Goal: Book appointment/travel/reservation

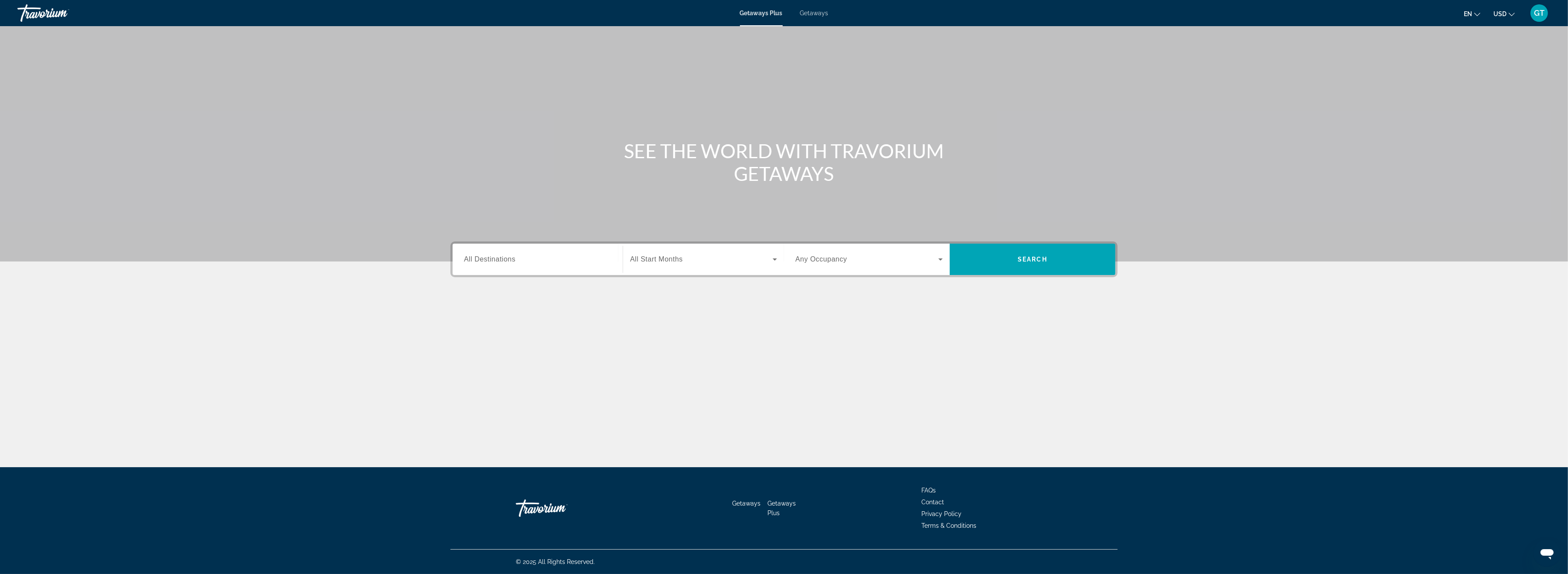
click at [488, 259] on span "All Destinations" at bounding box center [489, 259] width 52 height 7
click at [488, 259] on input "Destination All Destinations" at bounding box center [537, 259] width 147 height 10
click at [497, 321] on span "[GEOGRAPHIC_DATA] (30,682 units available)" at bounding box center [541, 320] width 130 height 7
click at [506, 262] on input "**********" at bounding box center [537, 259] width 147 height 10
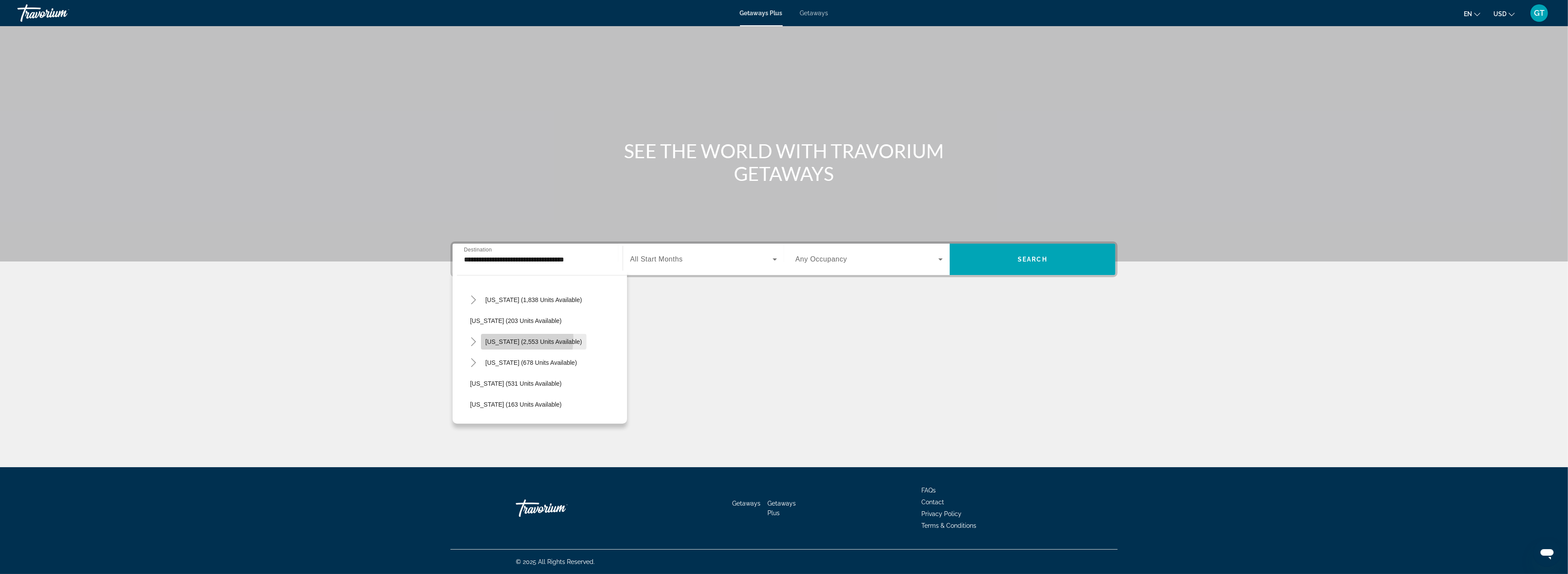
click at [489, 337] on span "Search widget" at bounding box center [533, 341] width 105 height 21
click at [488, 265] on div "**********" at bounding box center [537, 259] width 147 height 25
click at [496, 348] on span "Reno (49 units available)" at bounding box center [513, 345] width 69 height 7
type input "**********"
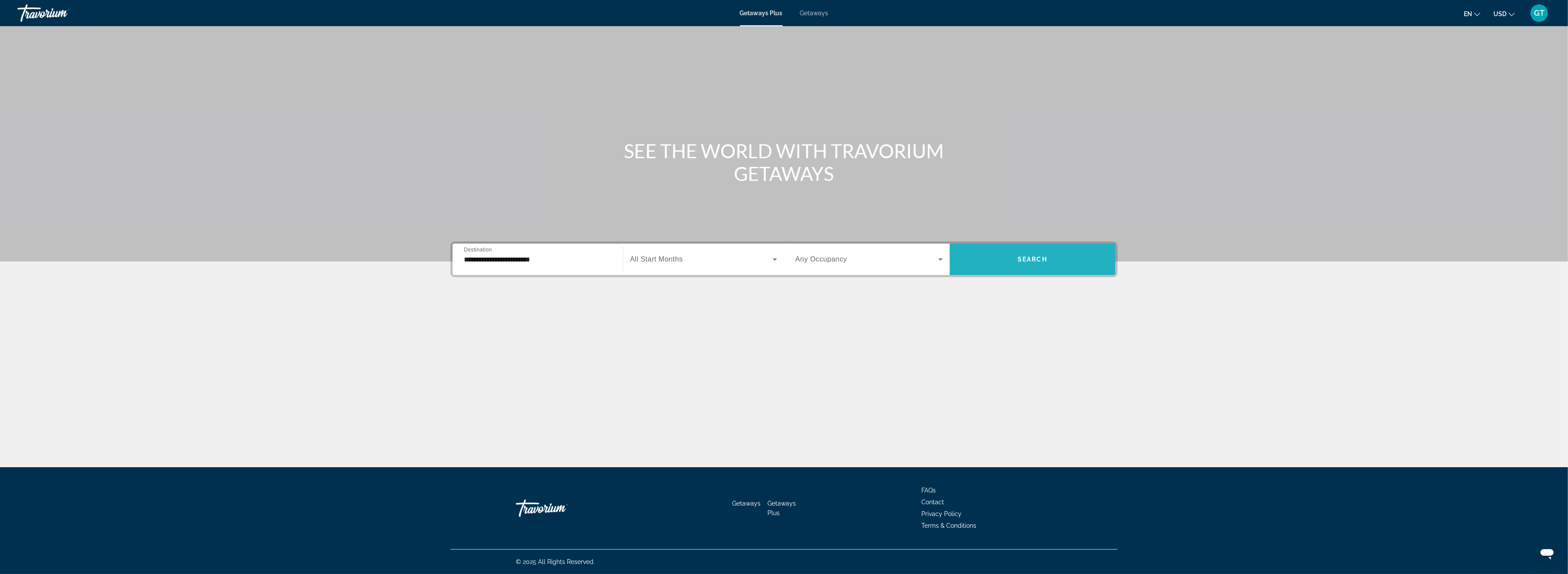
click at [1027, 261] on span "Search" at bounding box center [1032, 259] width 30 height 7
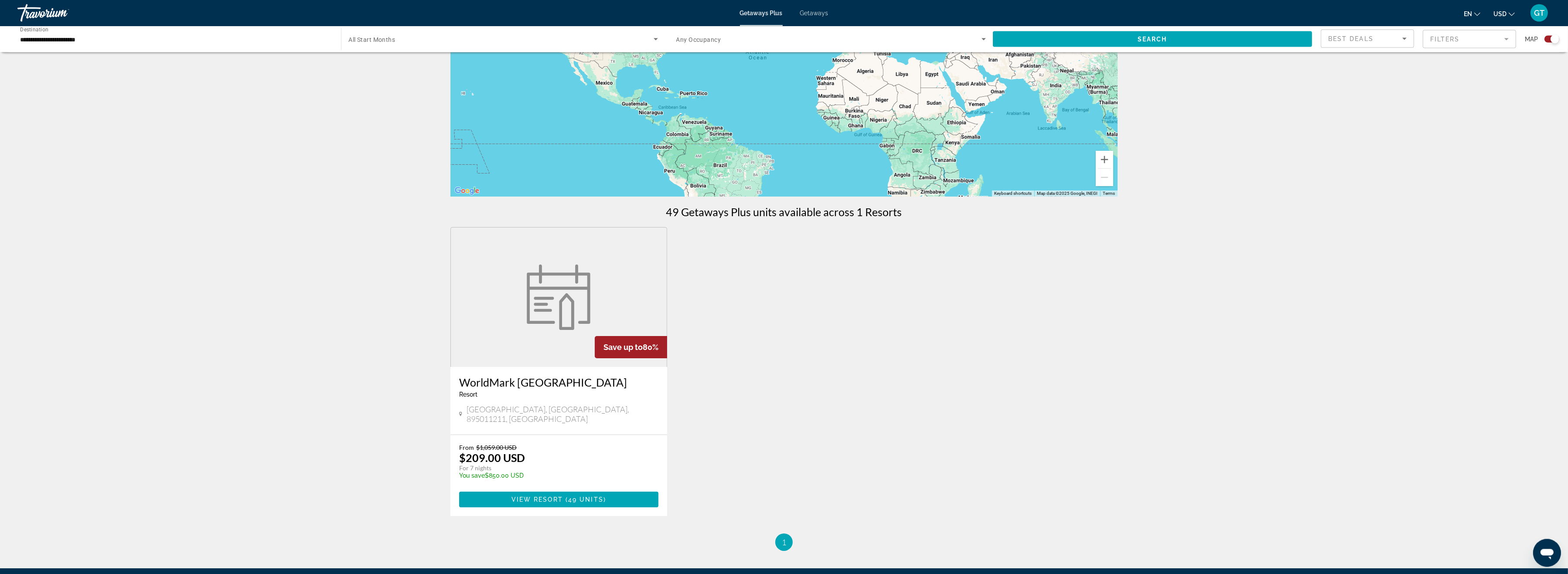
scroll to position [135, 0]
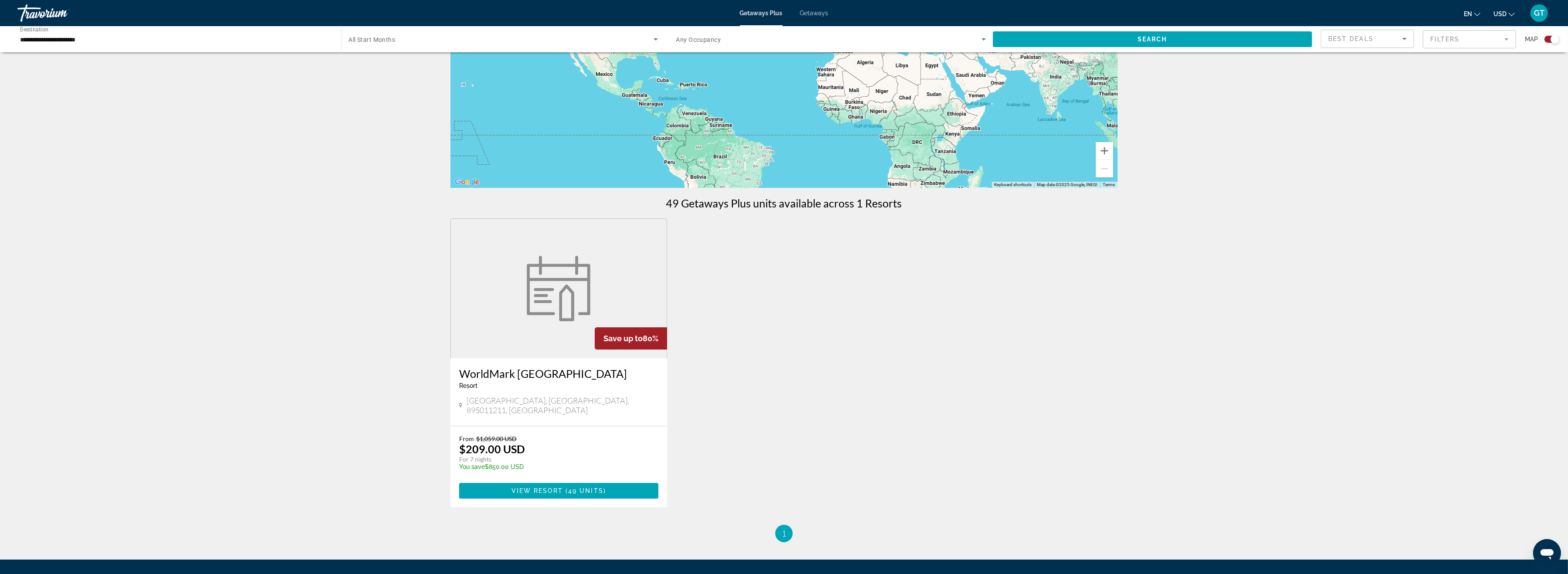
click at [539, 331] on figure "Main content" at bounding box center [559, 289] width 216 height 139
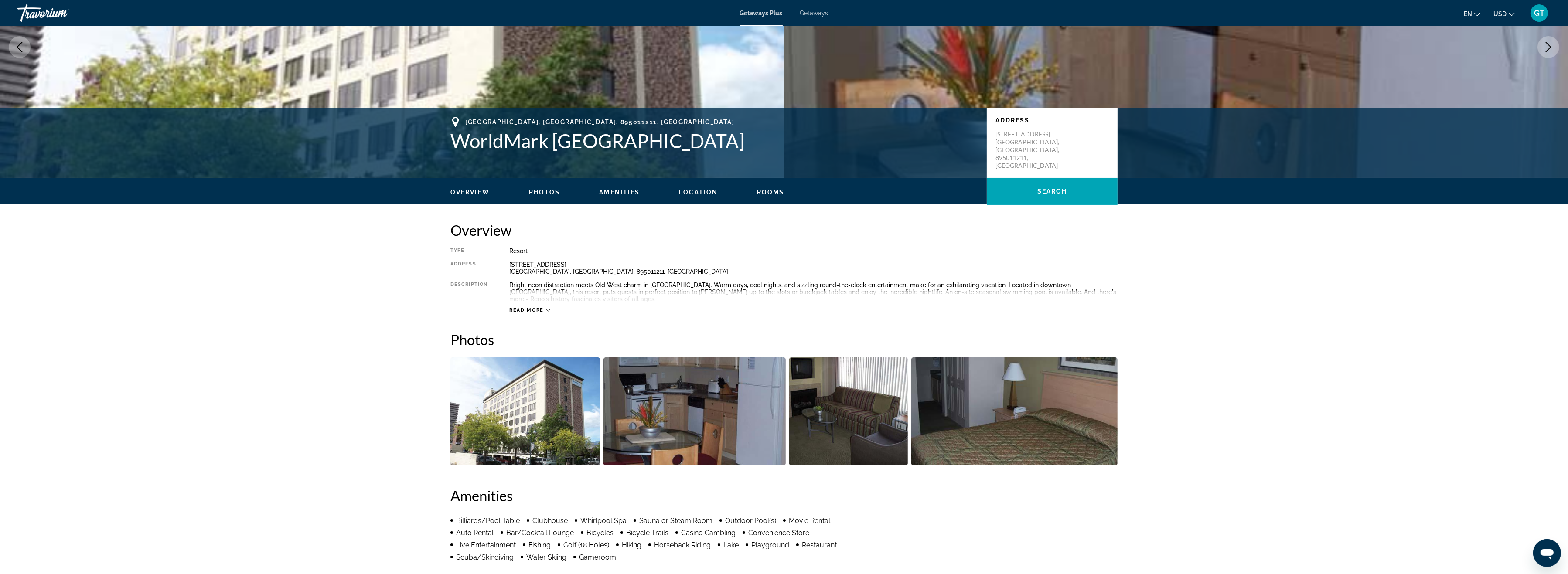
scroll to position [270, 0]
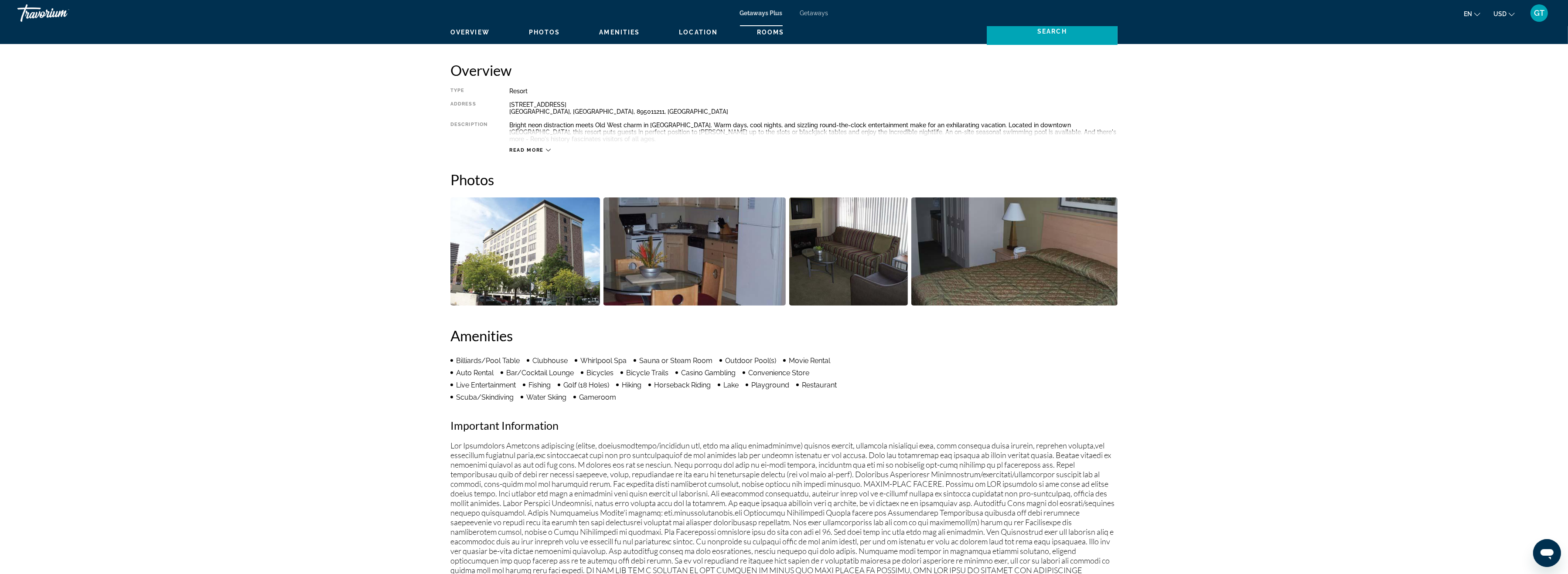
click at [530, 248] on img "Open full-screen image slider" at bounding box center [525, 252] width 150 height 108
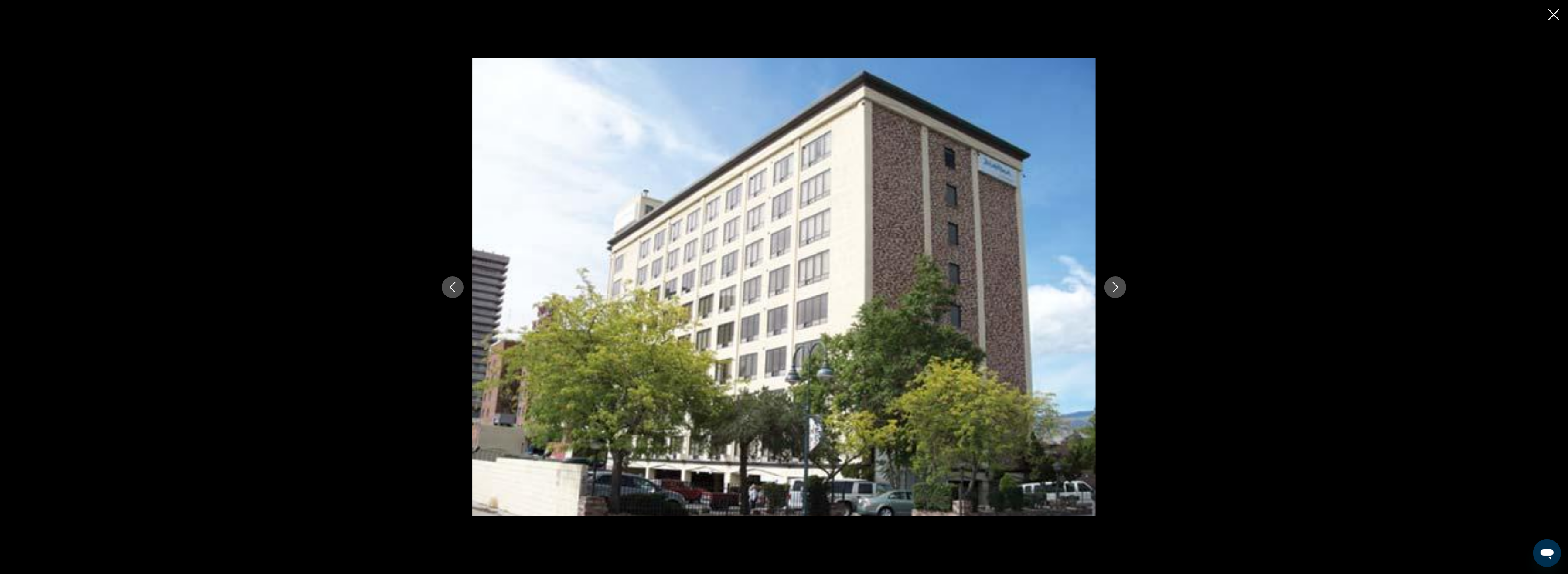
click at [1118, 282] on icon "Next image" at bounding box center [1115, 287] width 10 height 10
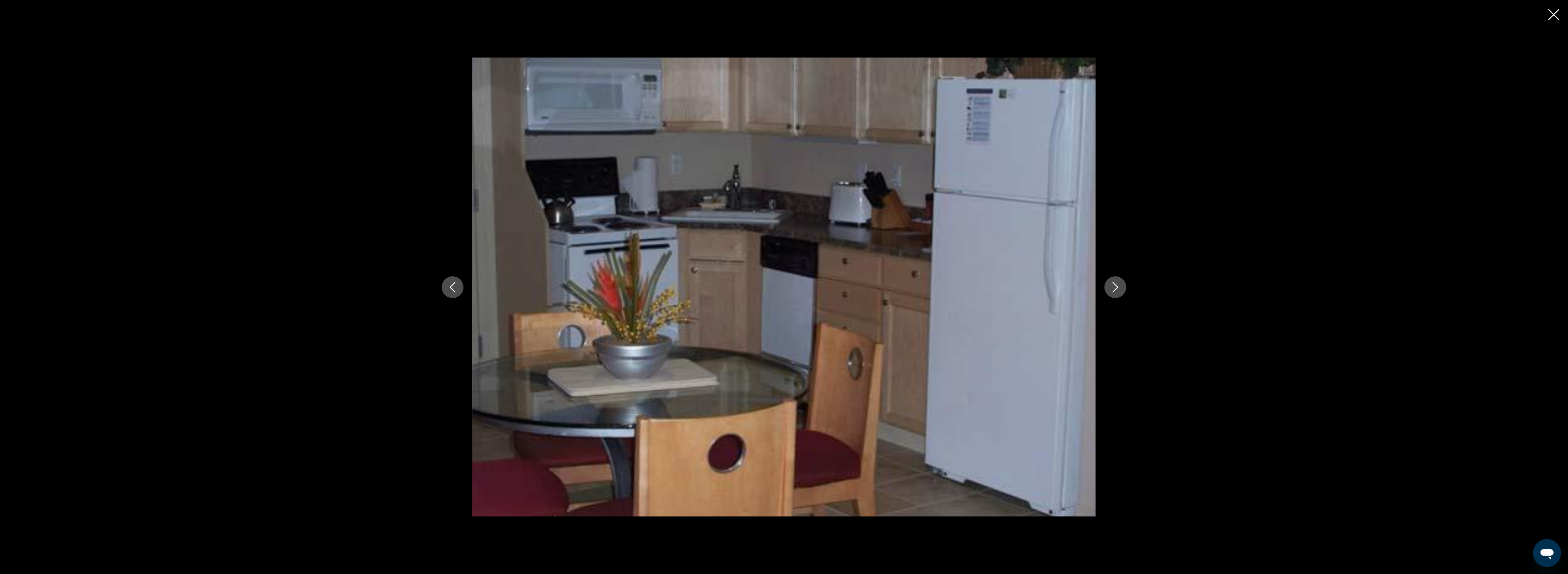
click at [1115, 284] on icon "Next image" at bounding box center [1115, 287] width 5 height 10
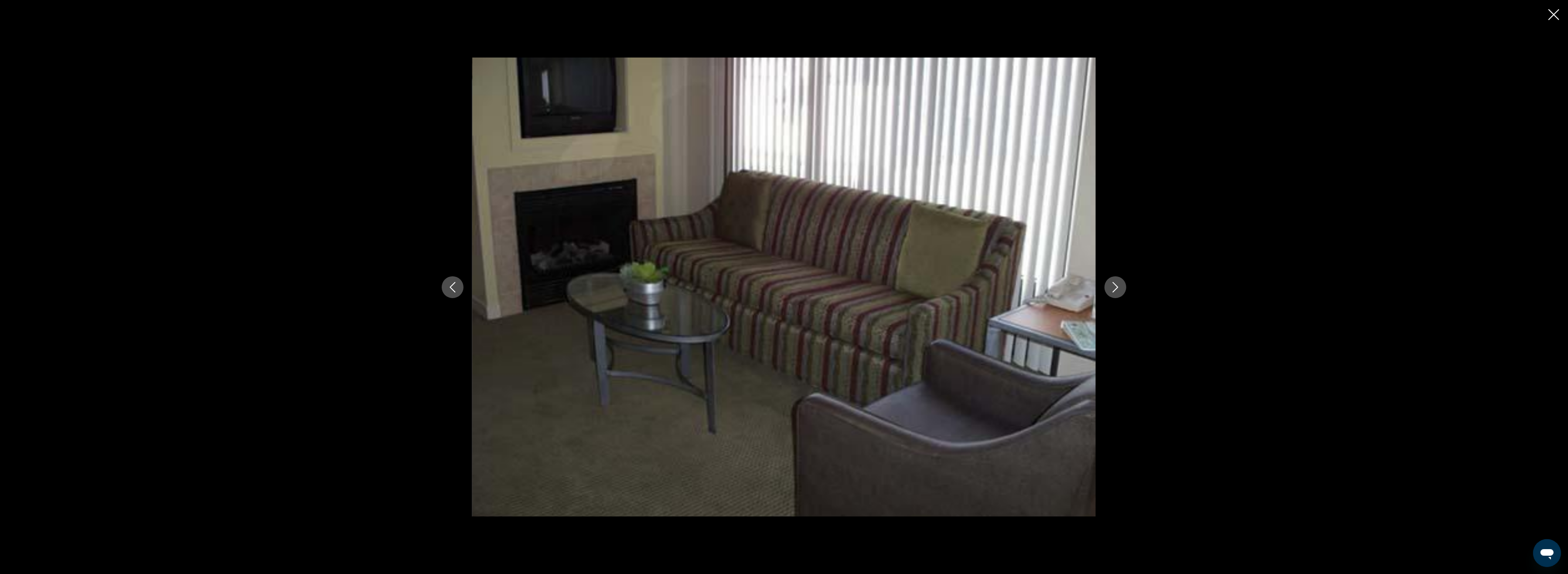
click at [1114, 284] on icon "Next image" at bounding box center [1115, 287] width 10 height 10
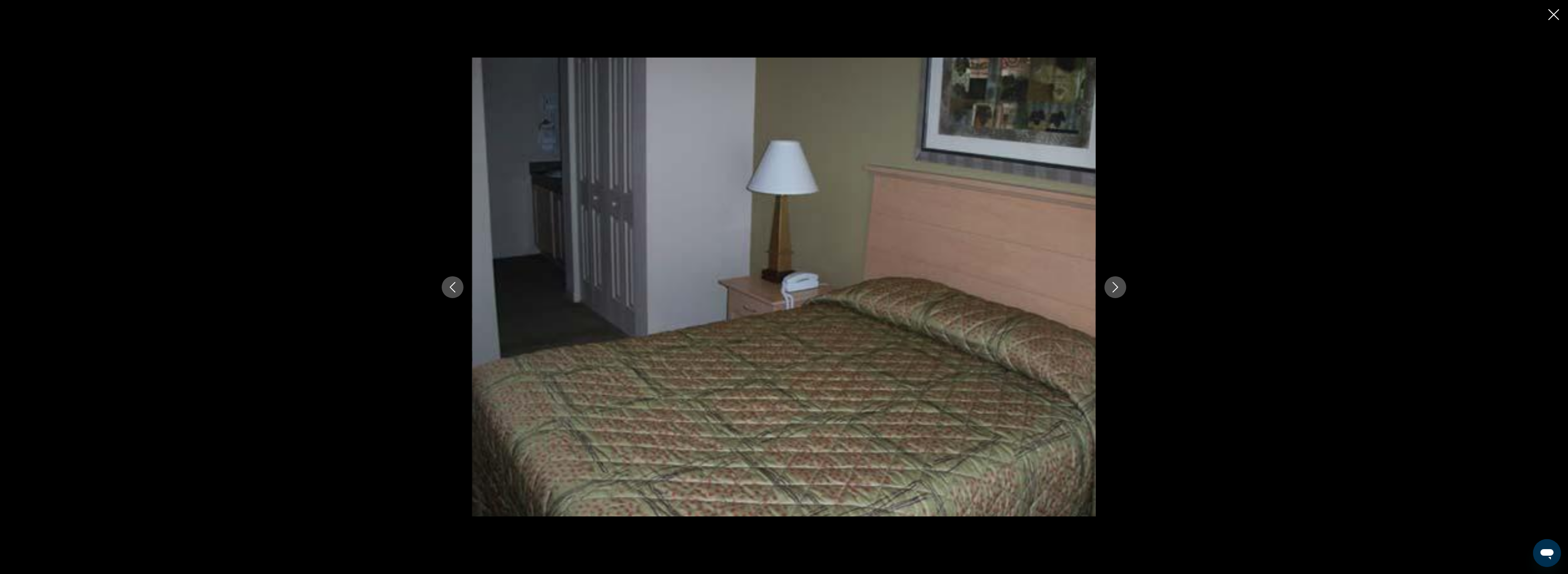
click at [1113, 282] on button "Next image" at bounding box center [1116, 287] width 22 height 22
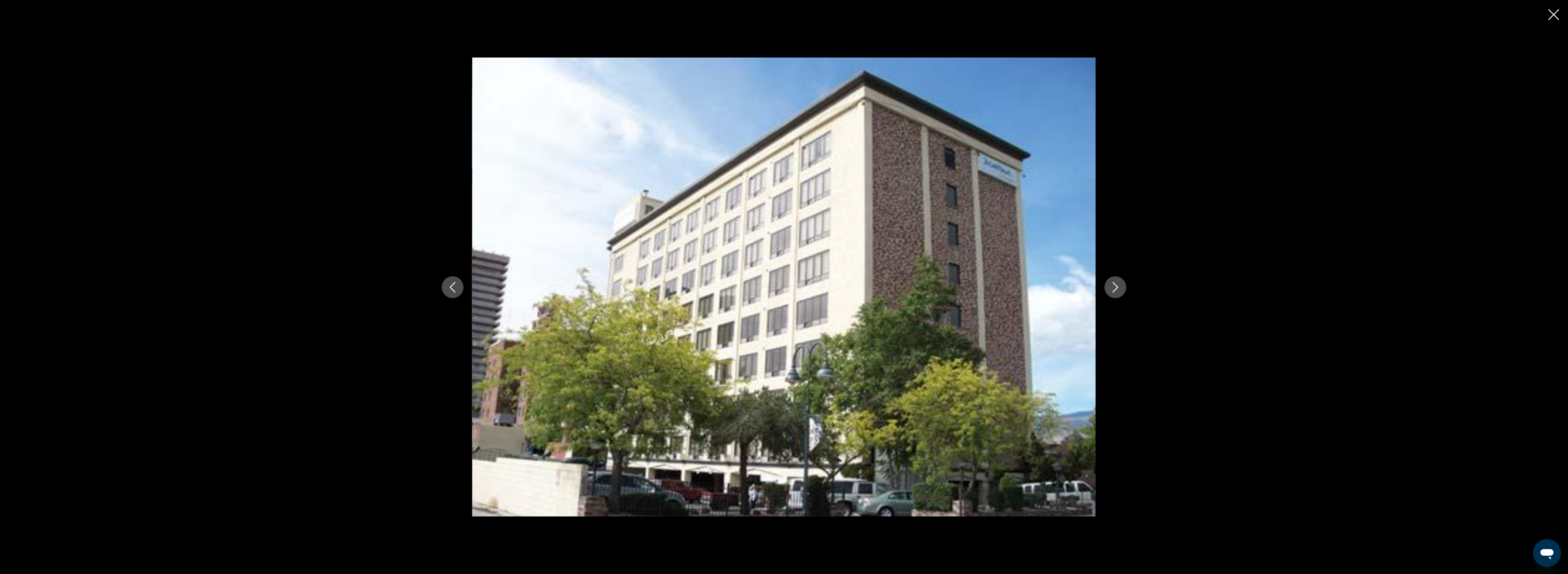
click at [1112, 281] on button "Next image" at bounding box center [1116, 287] width 22 height 22
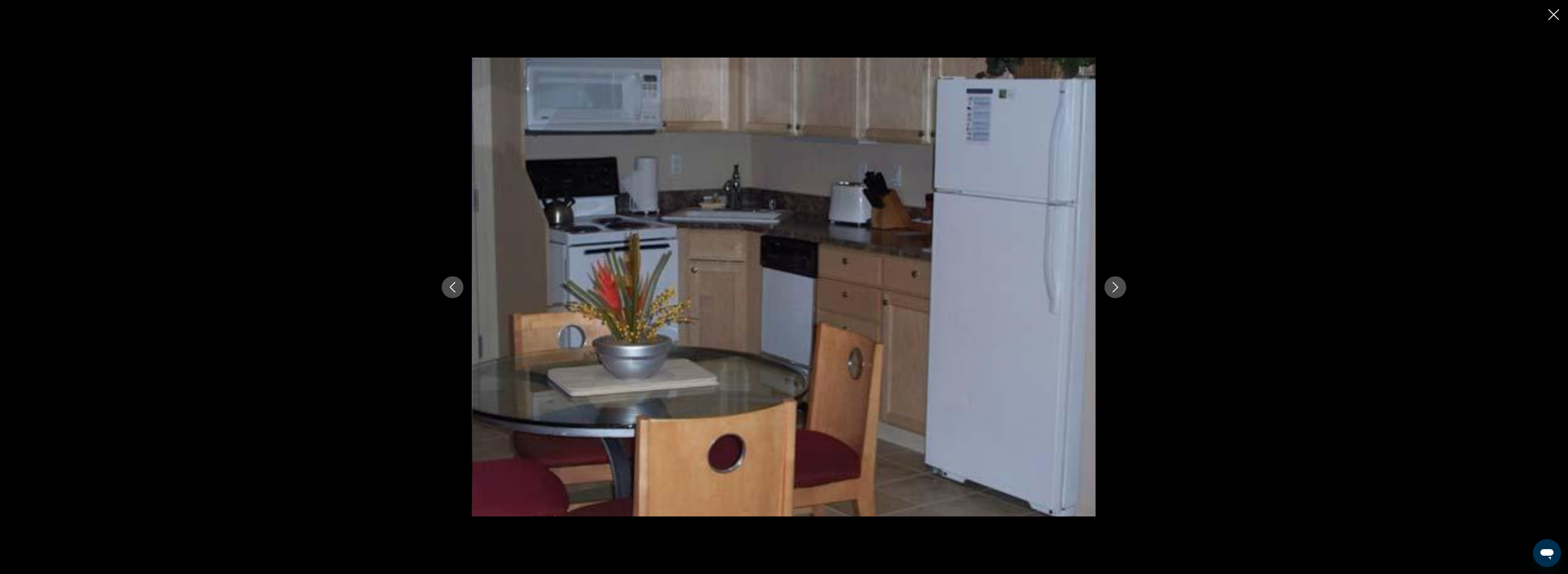
click at [1111, 280] on button "Next image" at bounding box center [1116, 287] width 22 height 22
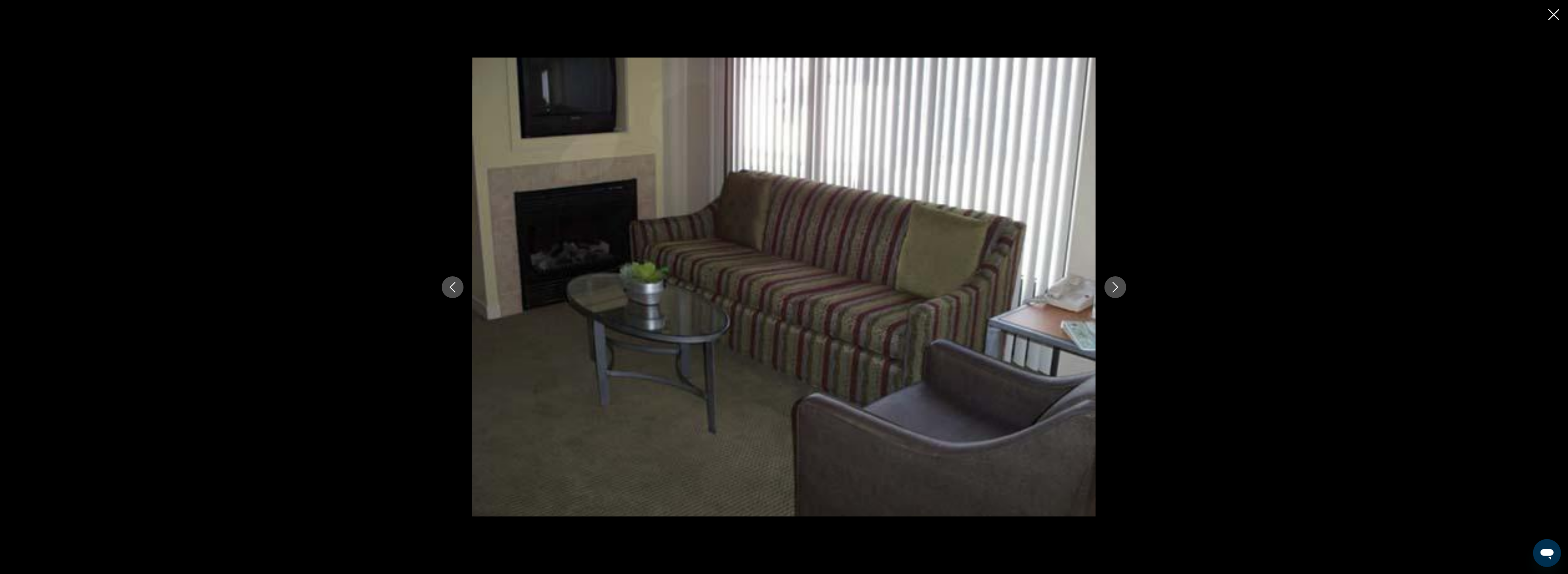
click at [446, 285] on button "Previous image" at bounding box center [453, 287] width 22 height 22
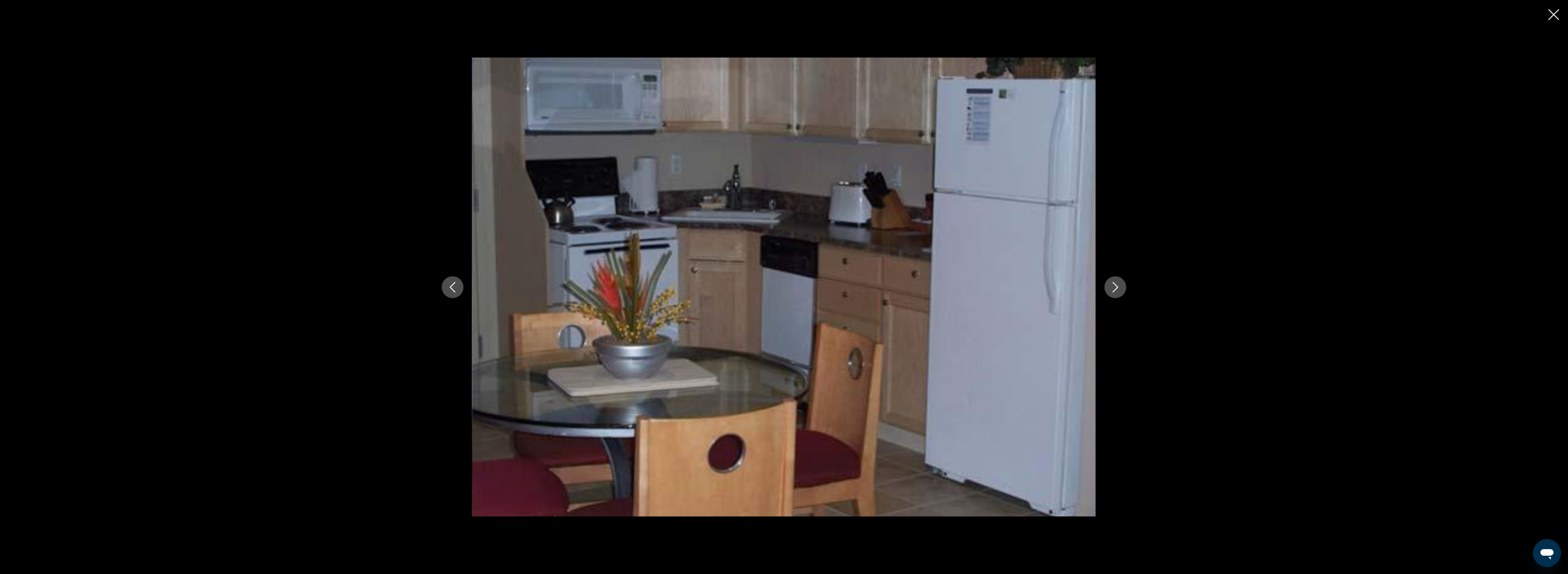
click at [446, 285] on button "Previous image" at bounding box center [453, 287] width 22 height 22
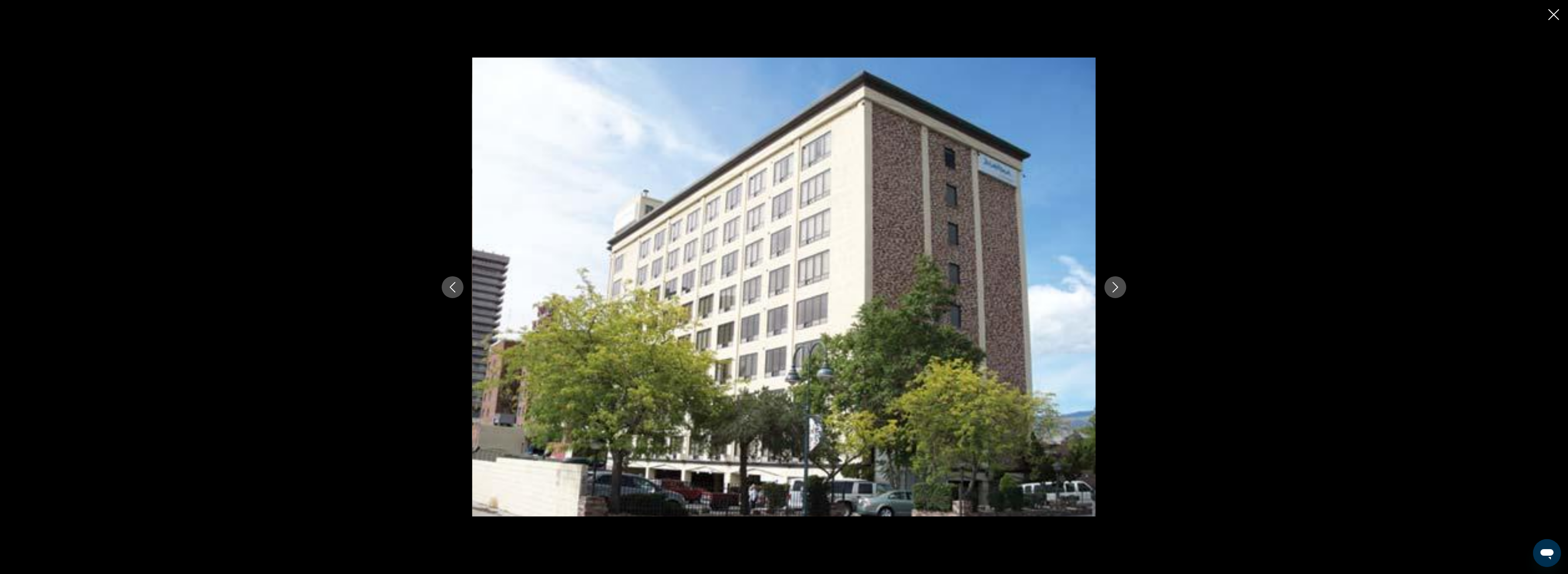
click at [446, 285] on button "Previous image" at bounding box center [453, 287] width 22 height 22
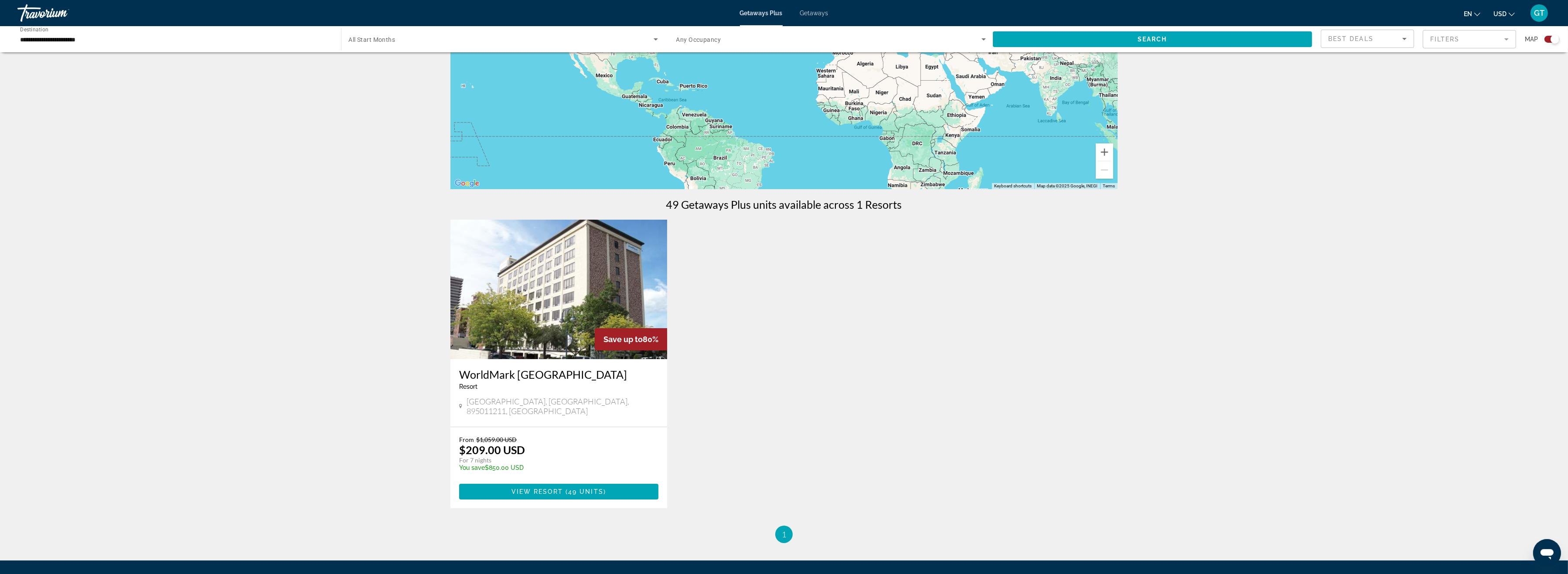
scroll to position [135, 0]
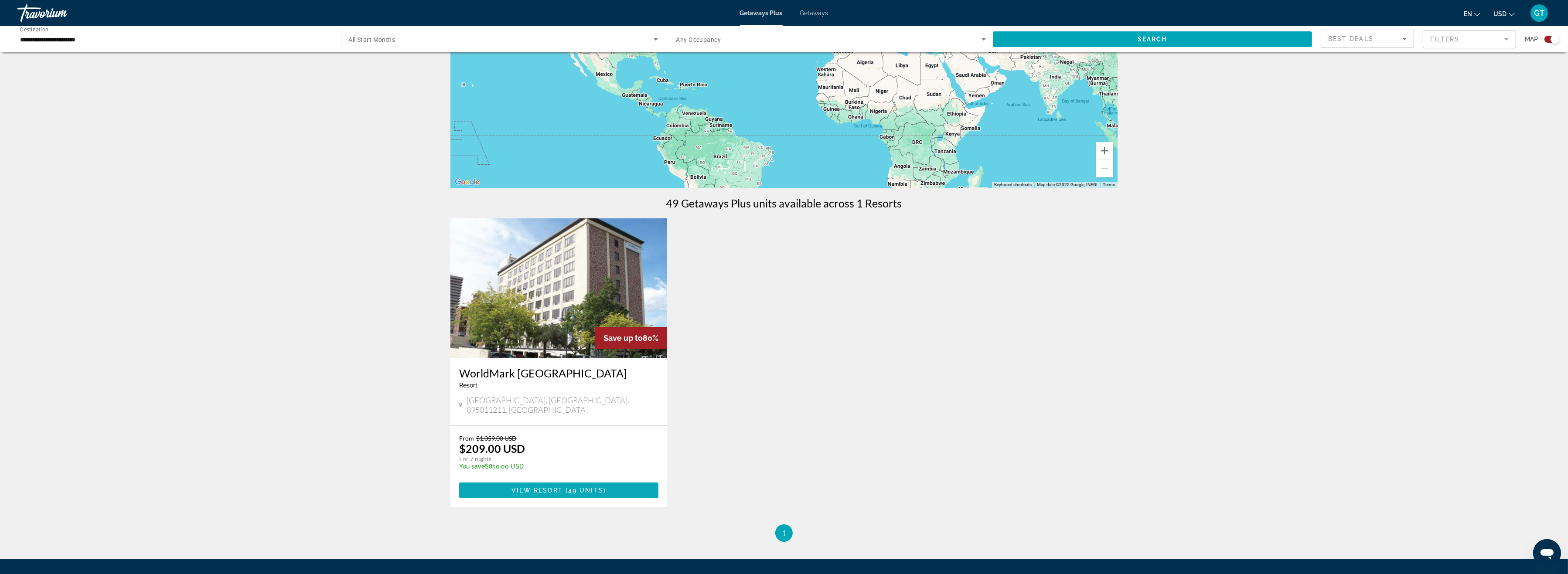
click at [545, 487] on span "View Resort" at bounding box center [537, 490] width 52 height 7
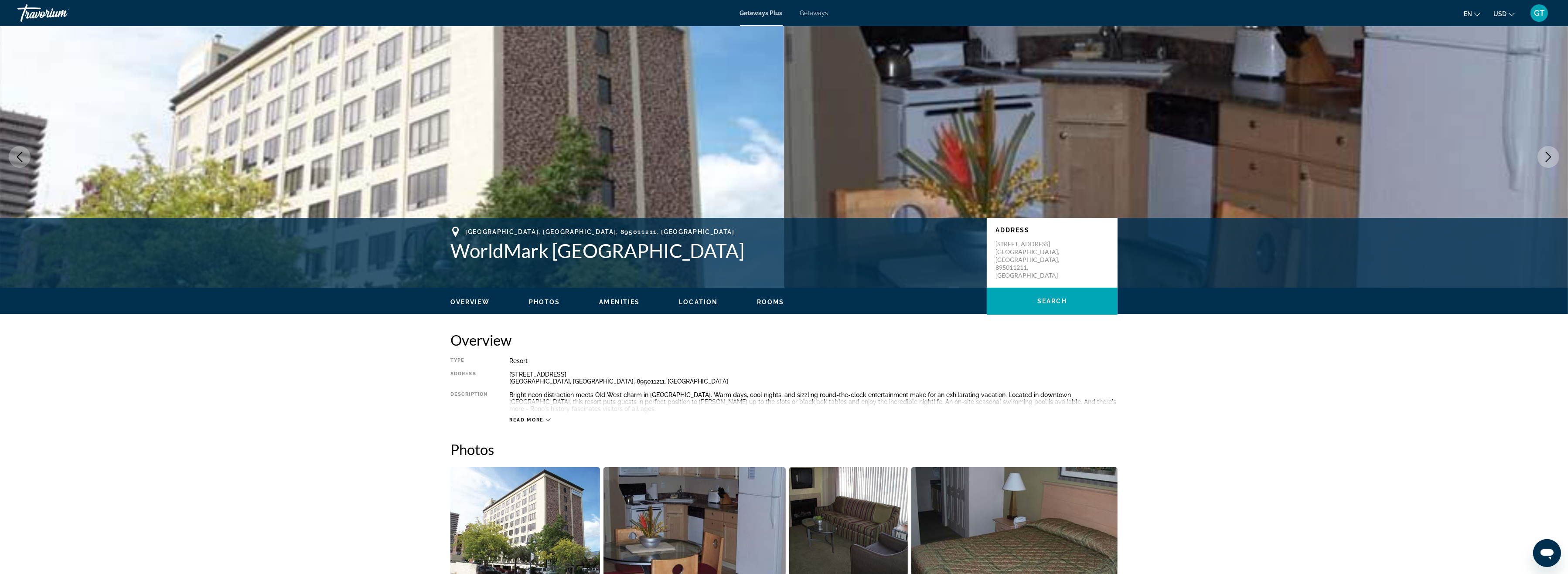
scroll to position [180, 0]
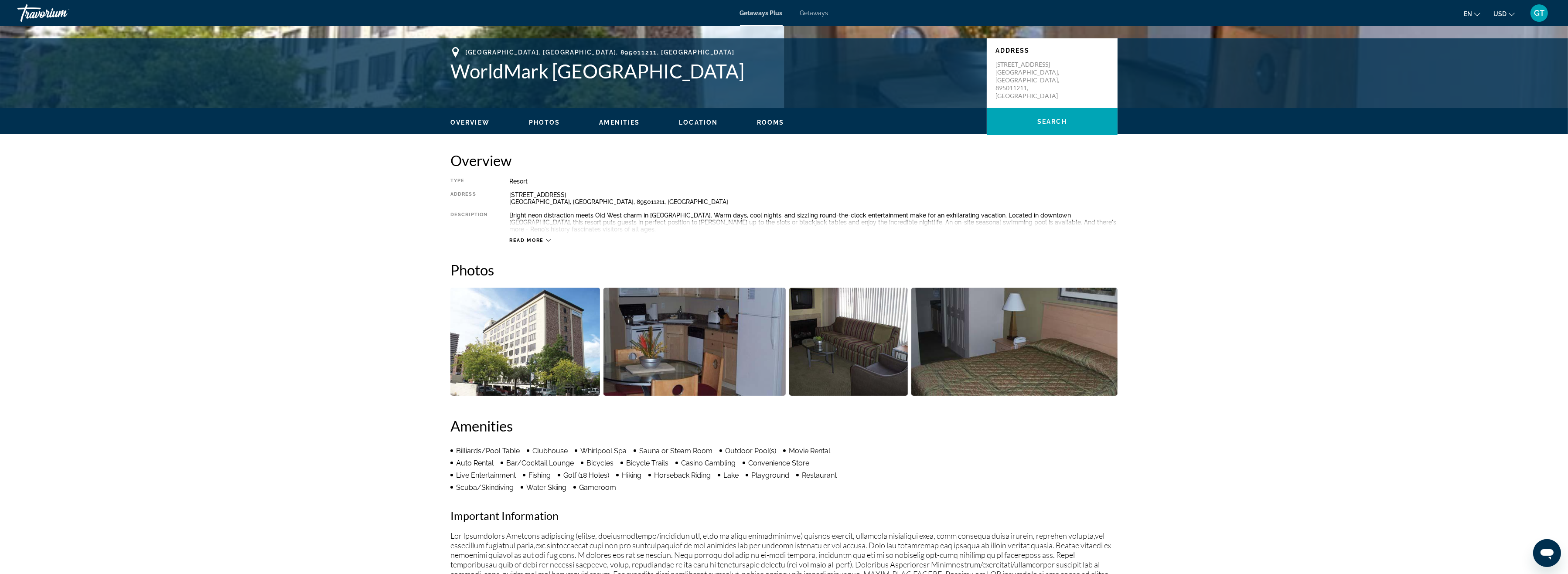
click at [661, 338] on img "Open full-screen image slider" at bounding box center [694, 342] width 182 height 108
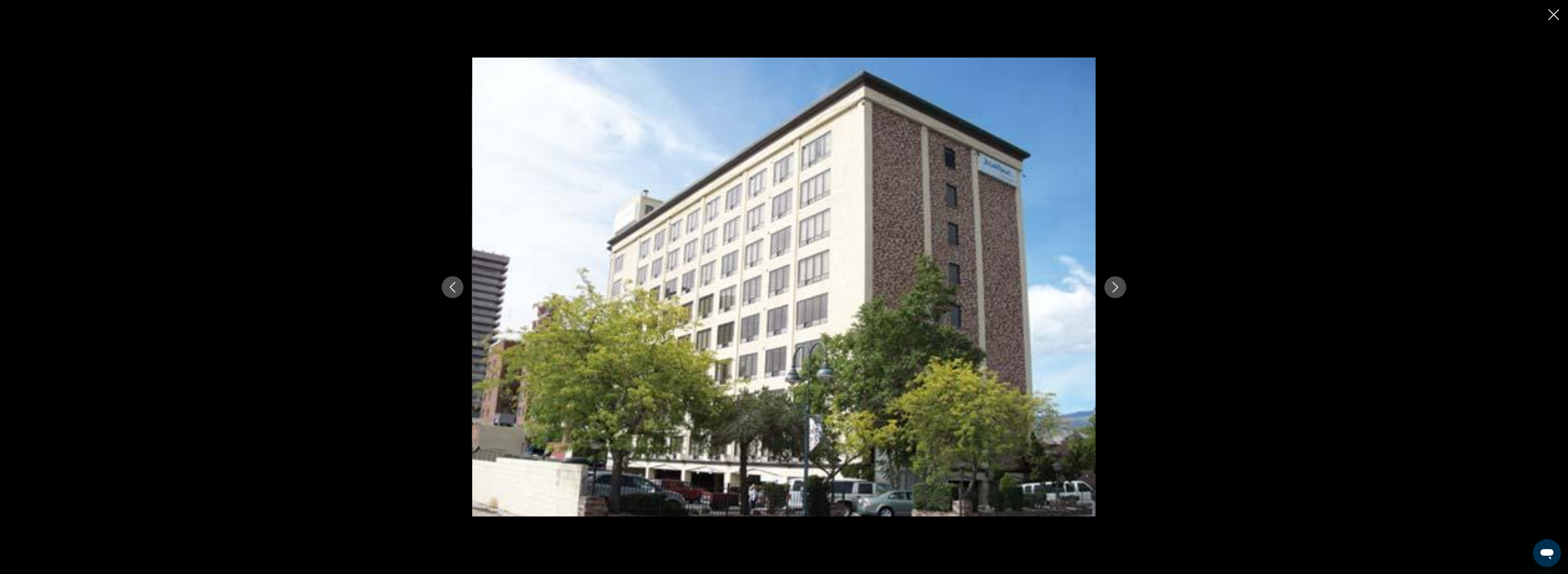
click at [1112, 289] on icon "Next image" at bounding box center [1115, 287] width 10 height 10
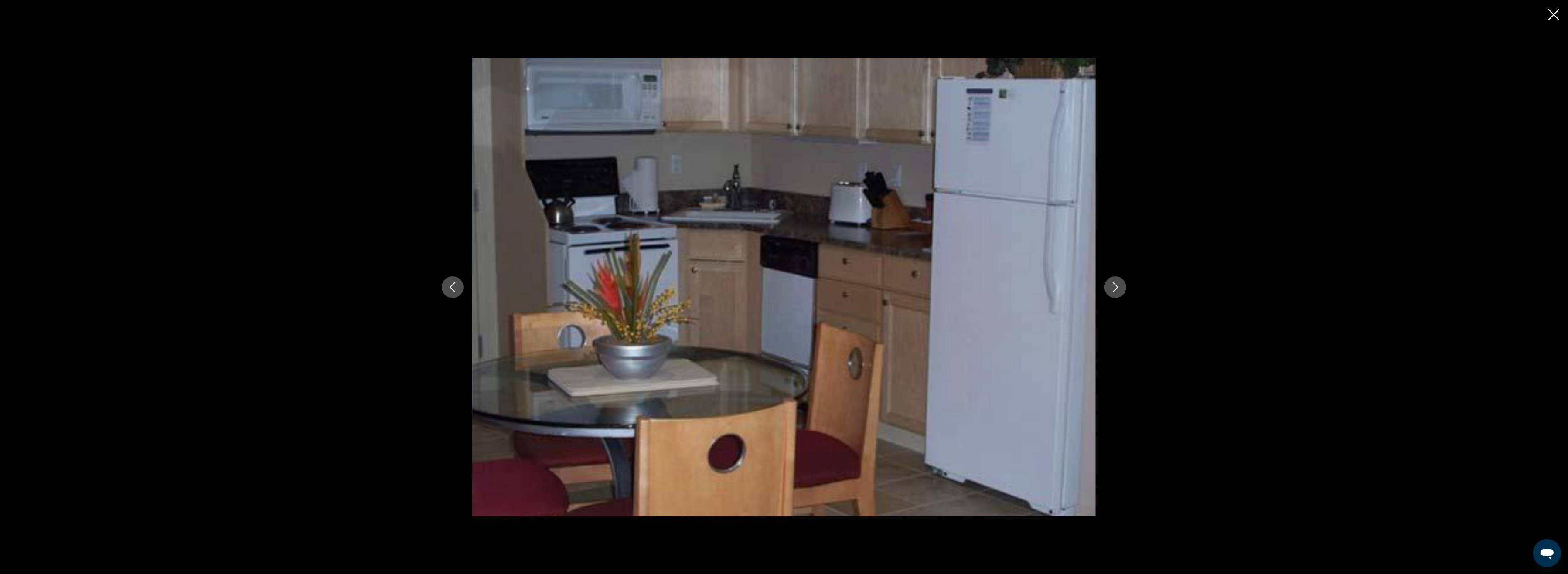
click at [1112, 289] on icon "Next image" at bounding box center [1115, 287] width 10 height 10
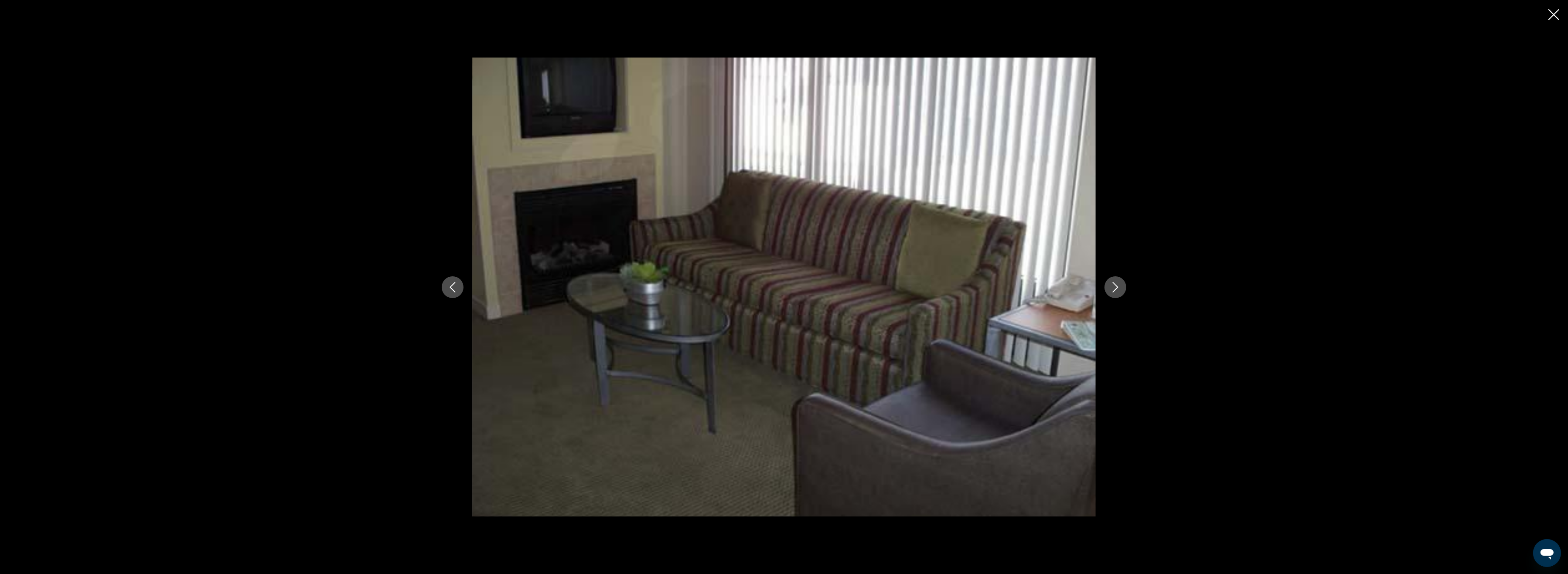
click at [1112, 289] on icon "Next image" at bounding box center [1115, 287] width 10 height 10
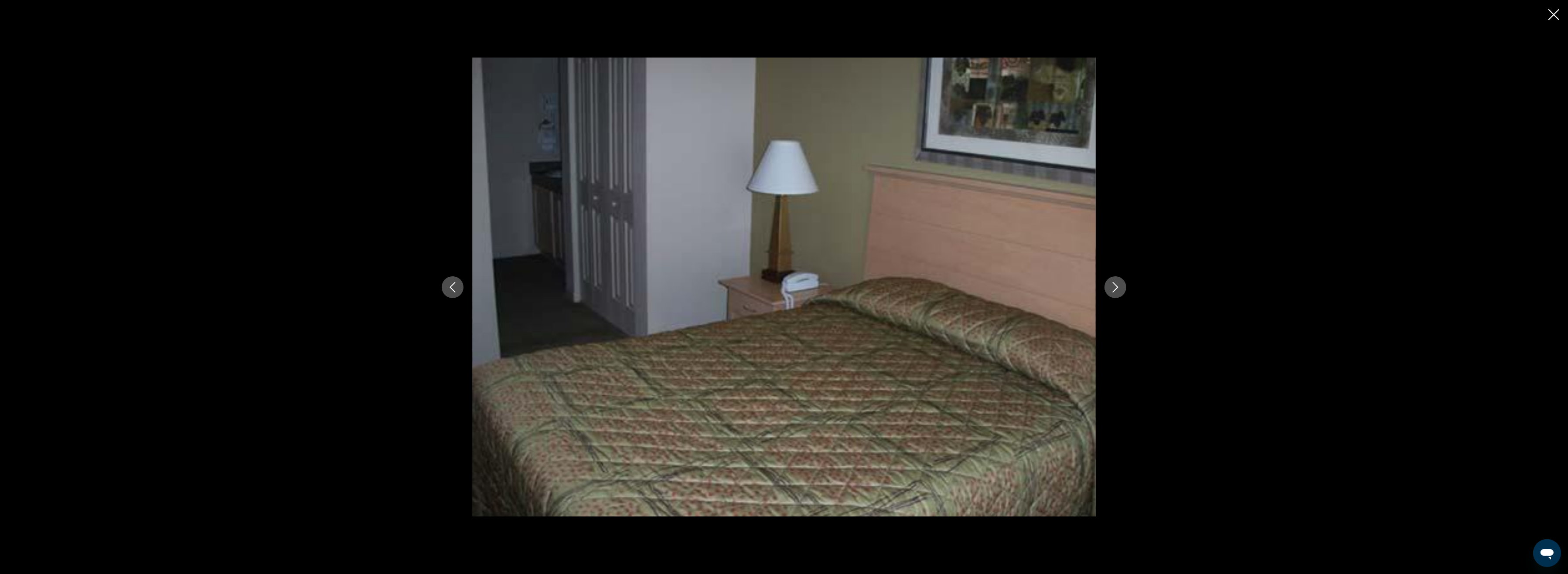
click at [1112, 289] on icon "Next image" at bounding box center [1115, 287] width 10 height 10
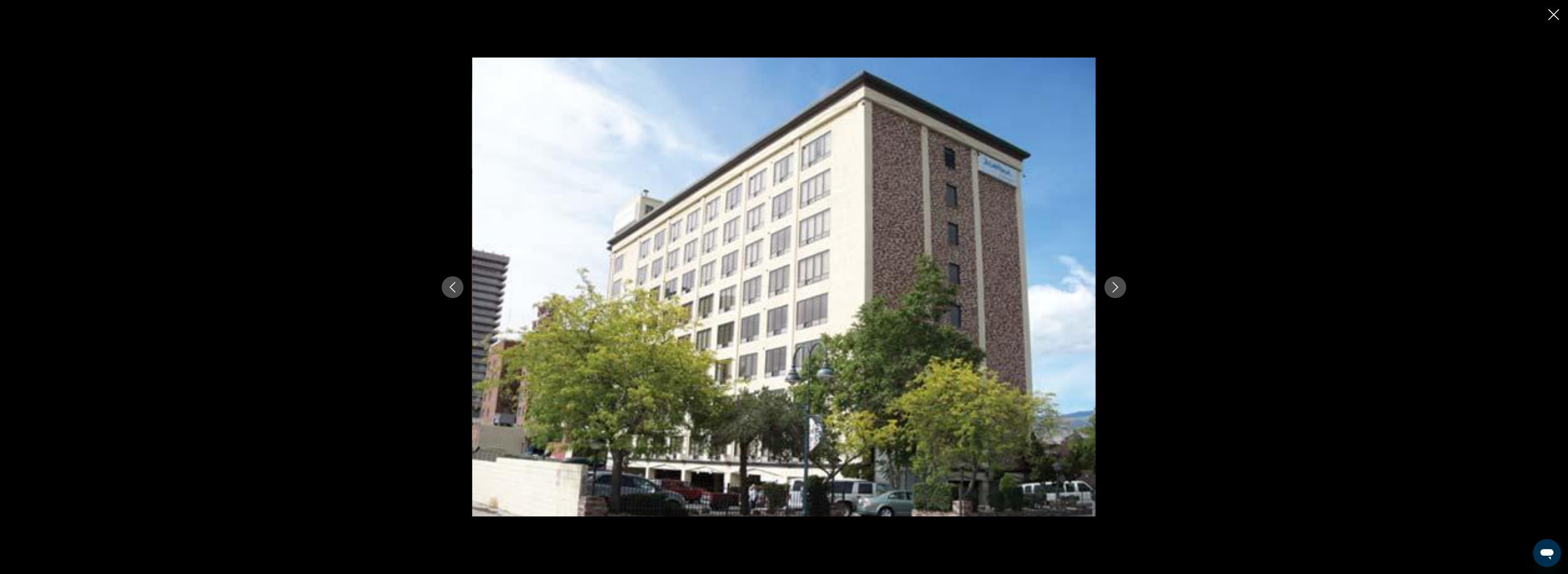
click at [1112, 289] on icon "Next image" at bounding box center [1115, 287] width 10 height 10
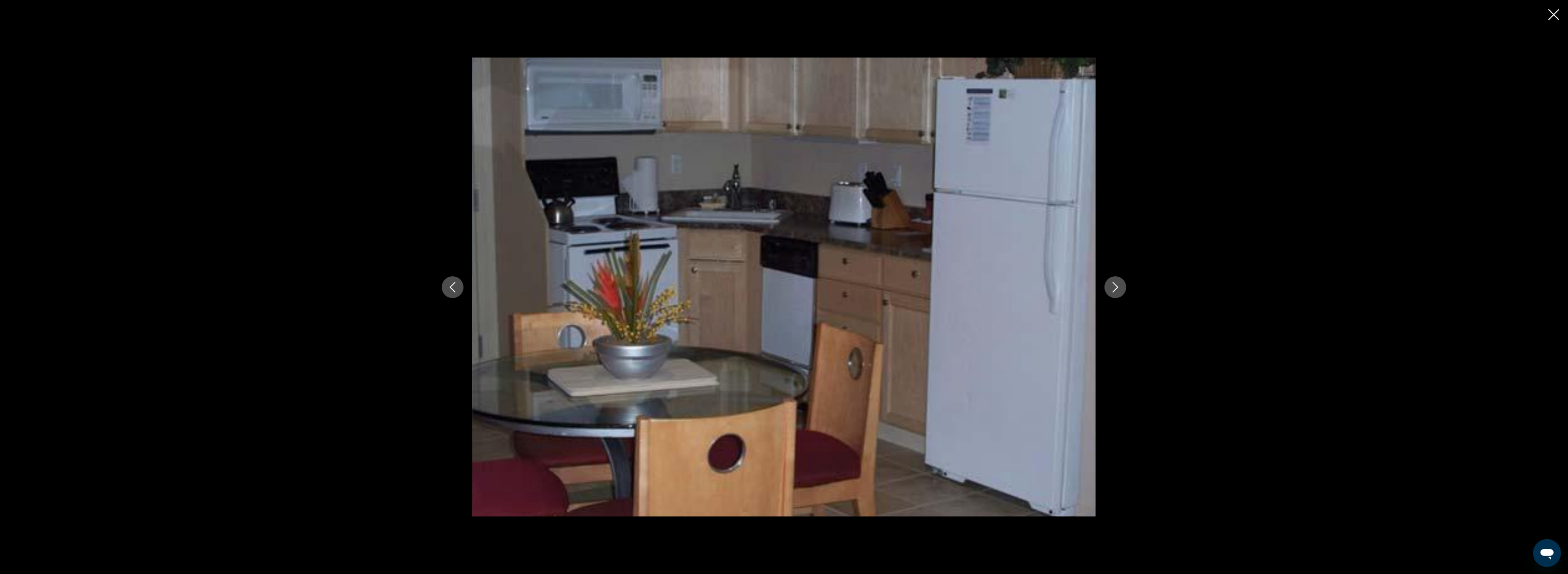
click at [1553, 16] on icon "Close slideshow" at bounding box center [1554, 15] width 11 height 11
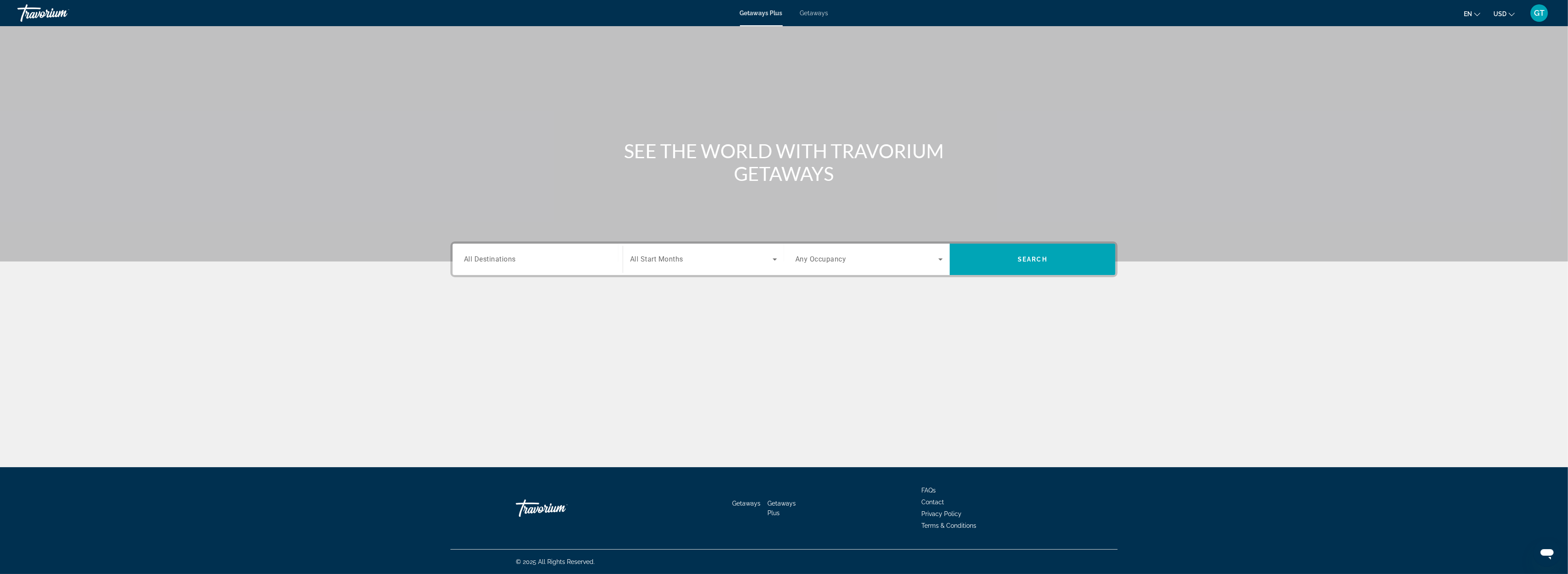
click at [481, 257] on span "All Destinations" at bounding box center [489, 259] width 52 height 9
click at [481, 257] on input "Destination All Destinations" at bounding box center [537, 259] width 147 height 10
click at [465, 320] on icon "Toggle United States (30,682 units available)" at bounding box center [464, 320] width 9 height 9
click at [477, 340] on icon "Toggle Nevada (2,553 units available)" at bounding box center [474, 341] width 9 height 9
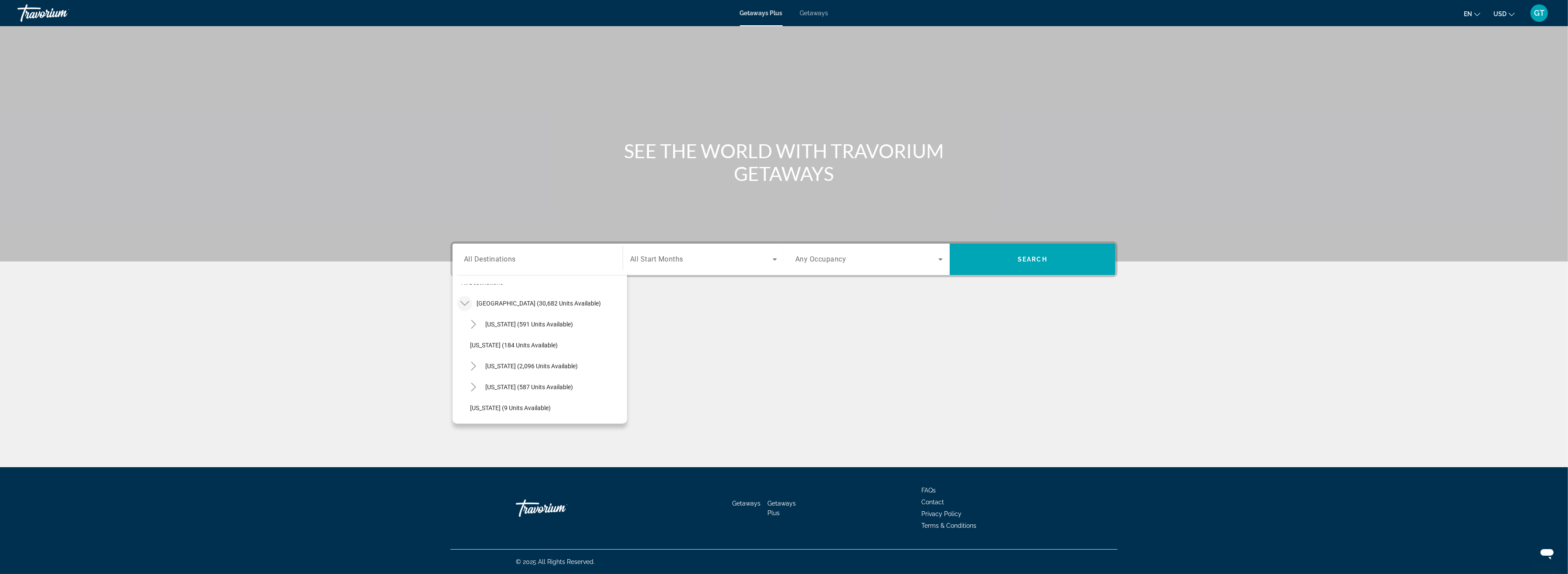
scroll to position [0, 0]
click at [464, 318] on icon "Toggle United States (30,682 units available)" at bounding box center [464, 320] width 9 height 9
click at [478, 318] on span "[GEOGRAPHIC_DATA] (30,682 units available)" at bounding box center [539, 320] width 124 height 7
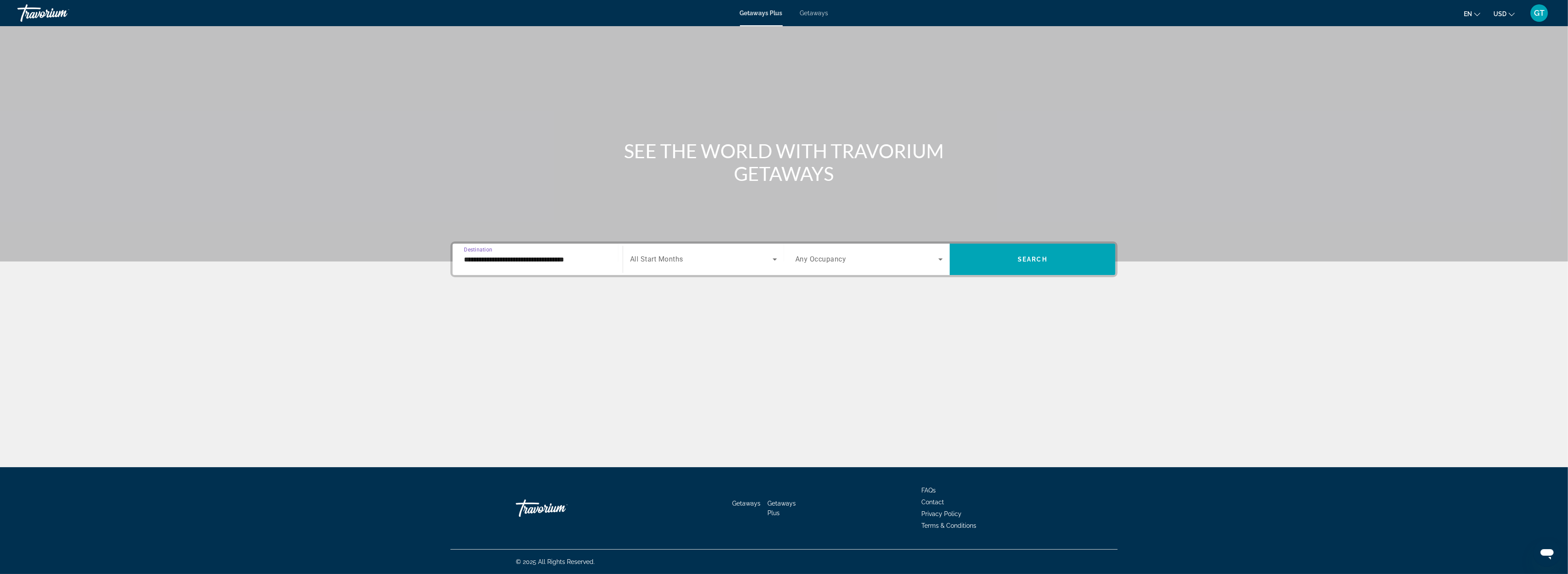
click at [527, 263] on input "**********" at bounding box center [537, 259] width 147 height 10
click at [494, 383] on span "[US_STATE] (2,096 units available)" at bounding box center [531, 382] width 93 height 7
type input "**********"
click at [1023, 264] on span "Search widget" at bounding box center [1032, 259] width 166 height 21
